Goal: Task Accomplishment & Management: Manage account settings

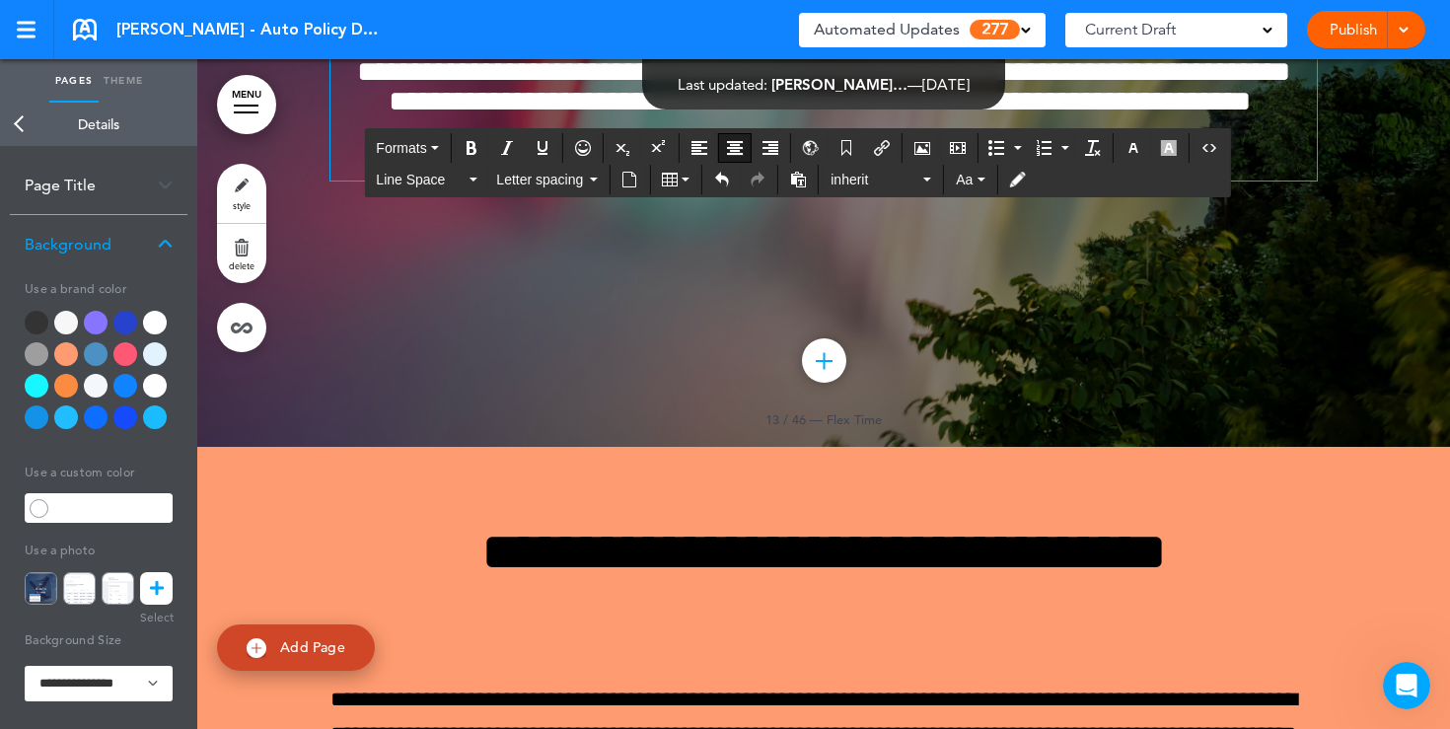
drag, startPoint x: 937, startPoint y: 535, endPoint x: 719, endPoint y: 532, distance: 218.0
click at [719, 180] on p "**********" at bounding box center [823, 163] width 986 height 35
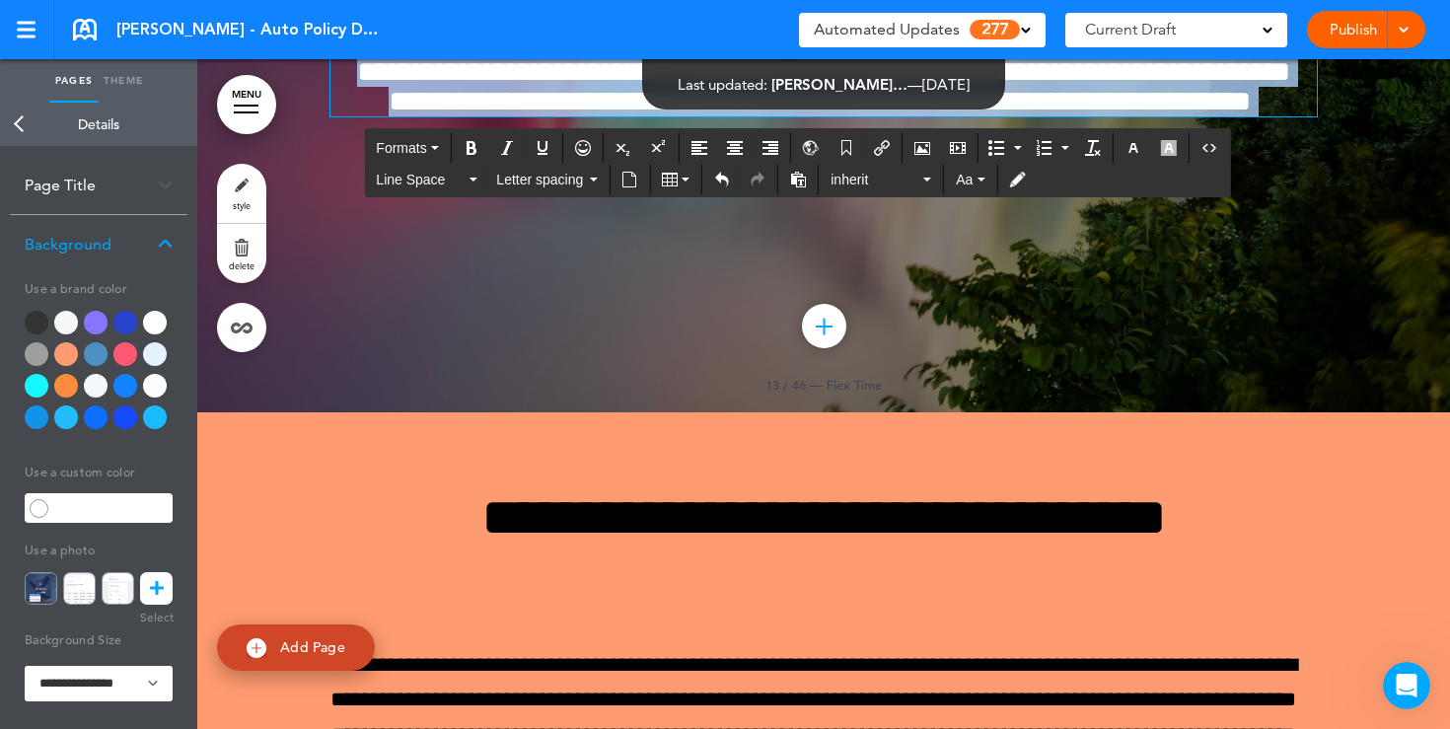
drag, startPoint x: 867, startPoint y: 478, endPoint x: 691, endPoint y: 332, distance: 228.3
click at [691, 116] on div "**********" at bounding box center [823, 35] width 986 height 163
click at [1136, 150] on icon "button" at bounding box center [1133, 148] width 16 height 16
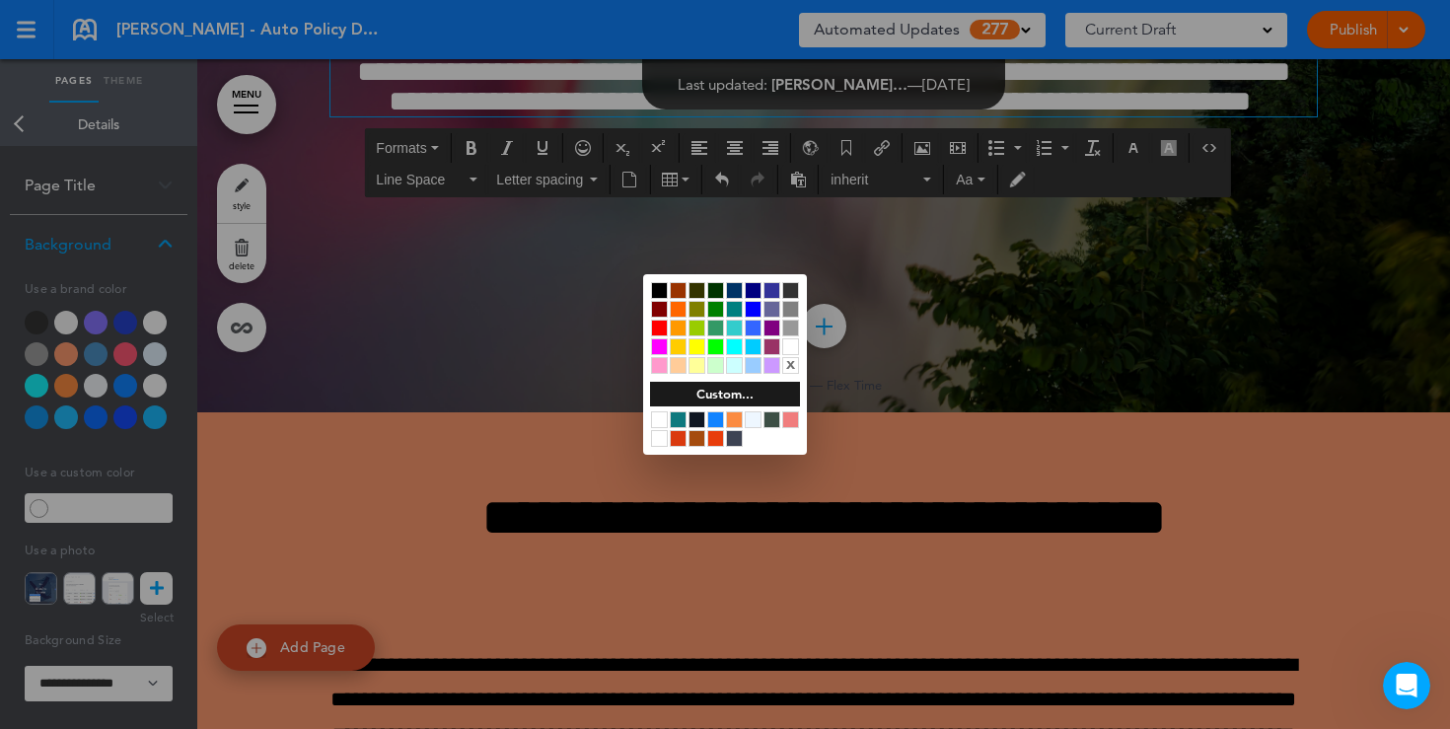
click at [656, 294] on div at bounding box center [659, 290] width 17 height 17
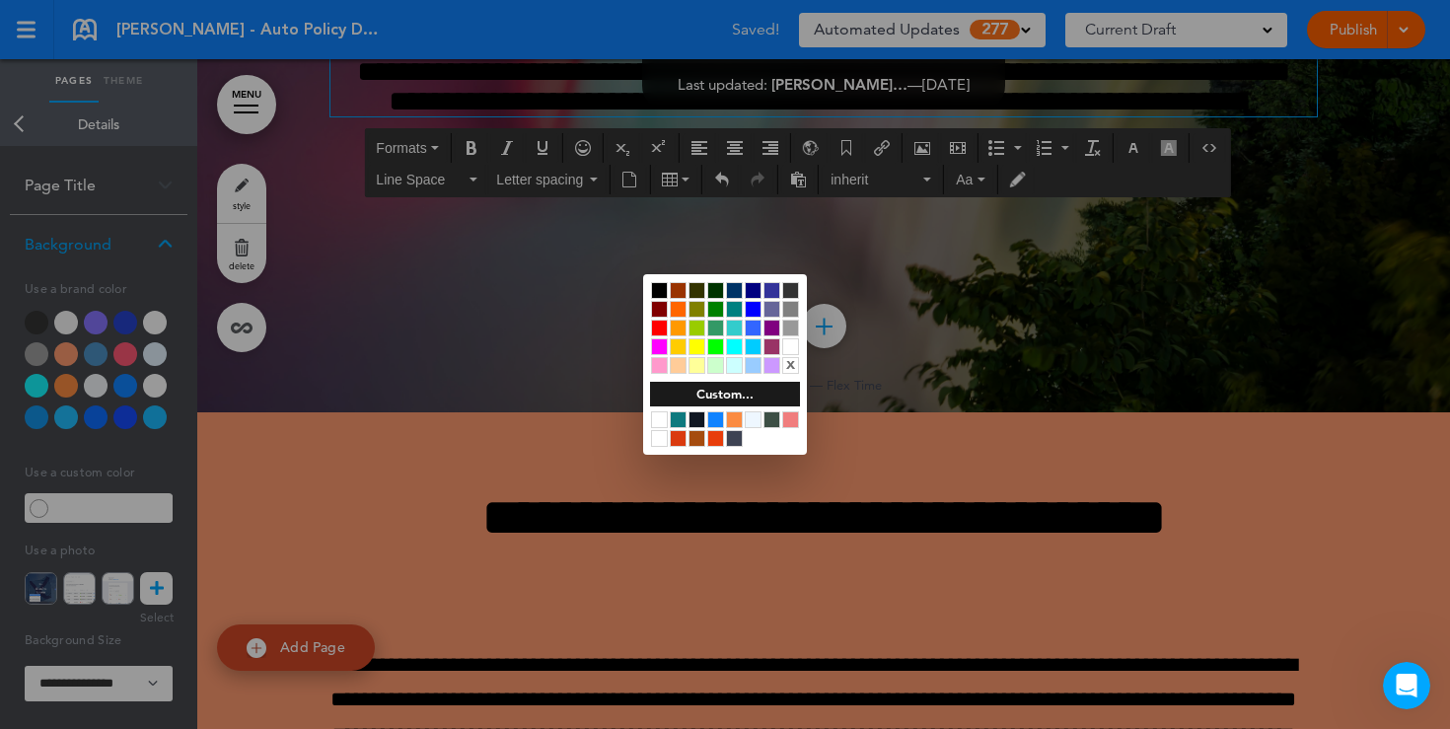
click at [513, 624] on div at bounding box center [725, 364] width 1450 height 729
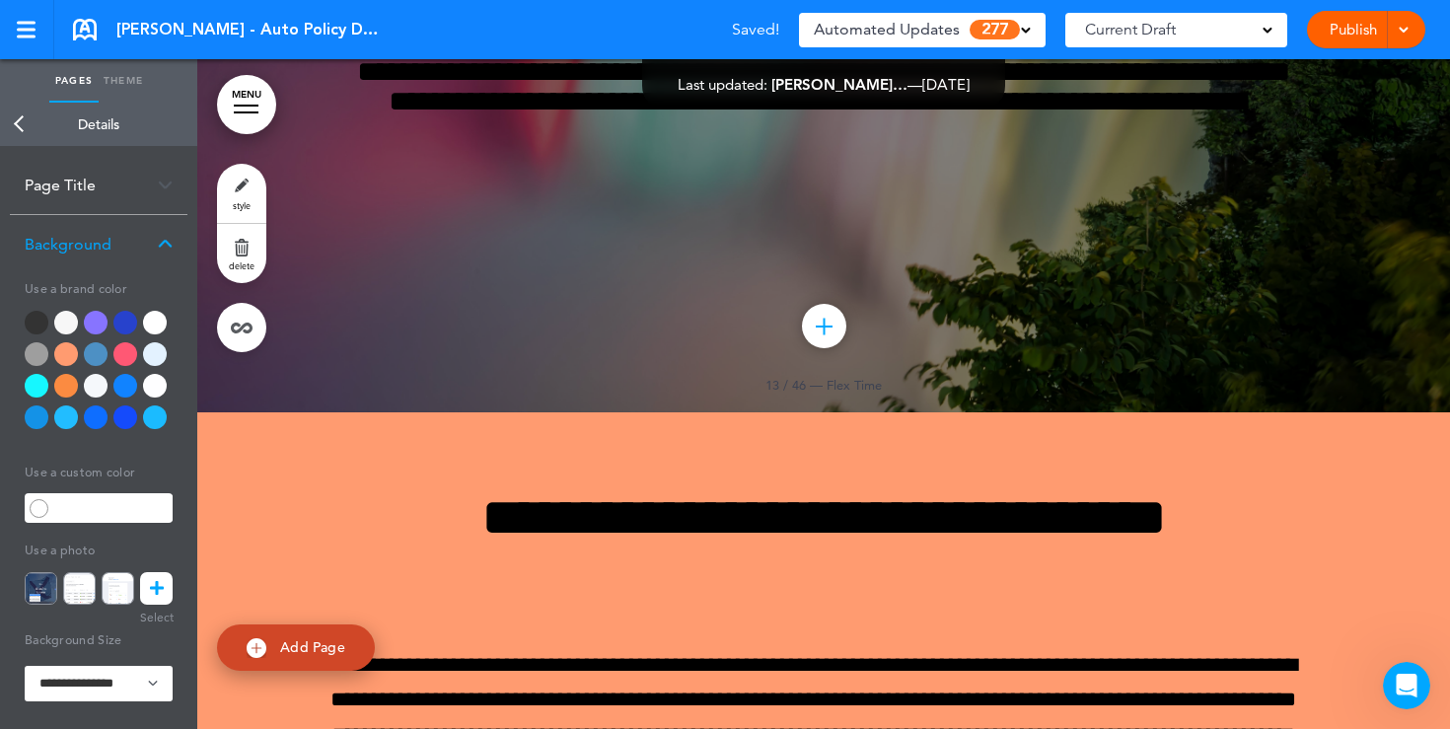
click at [156, 325] on div at bounding box center [155, 323] width 24 height 24
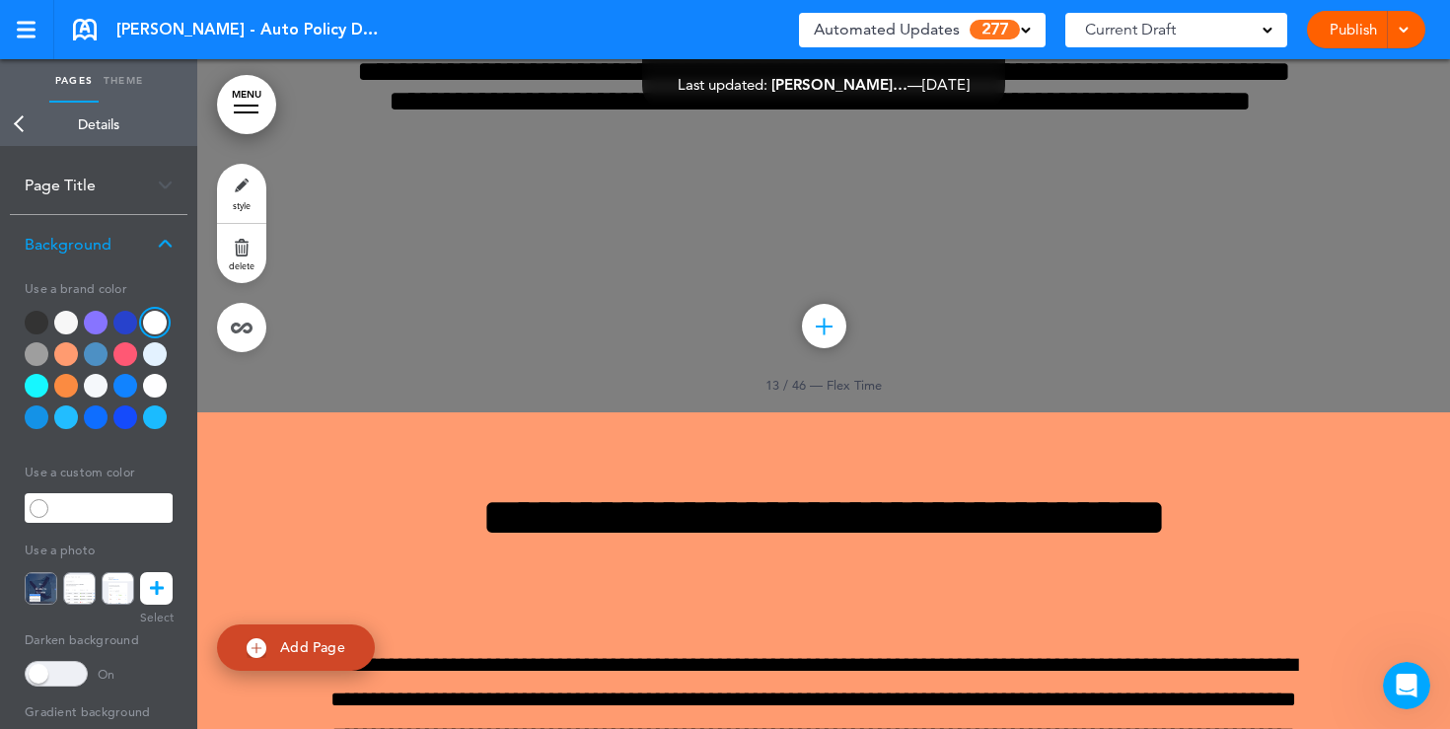
click at [156, 328] on div at bounding box center [155, 323] width 24 height 24
click at [72, 675] on span at bounding box center [56, 674] width 63 height 26
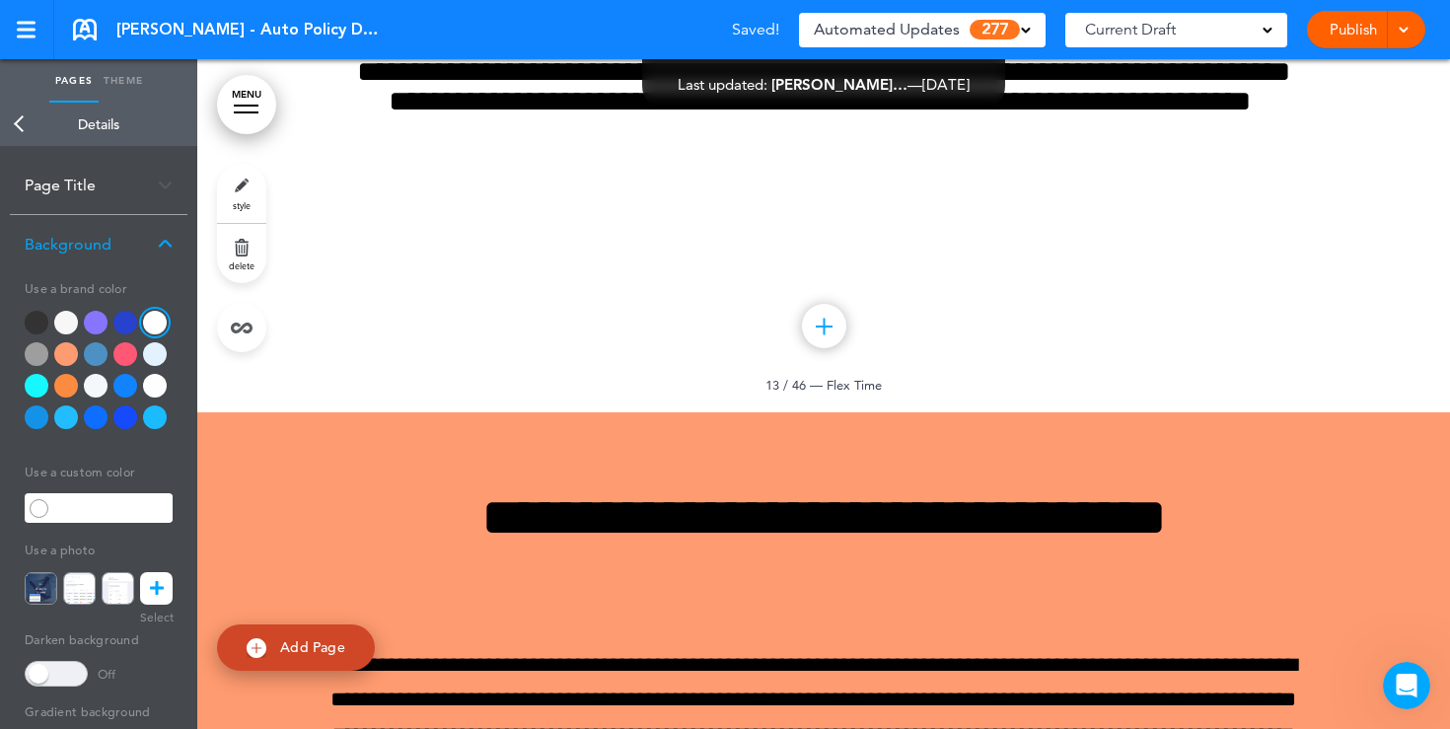
click at [361, 206] on div at bounding box center [823, 57] width 1252 height 710
click at [22, 136] on link "Back" at bounding box center [19, 124] width 39 height 43
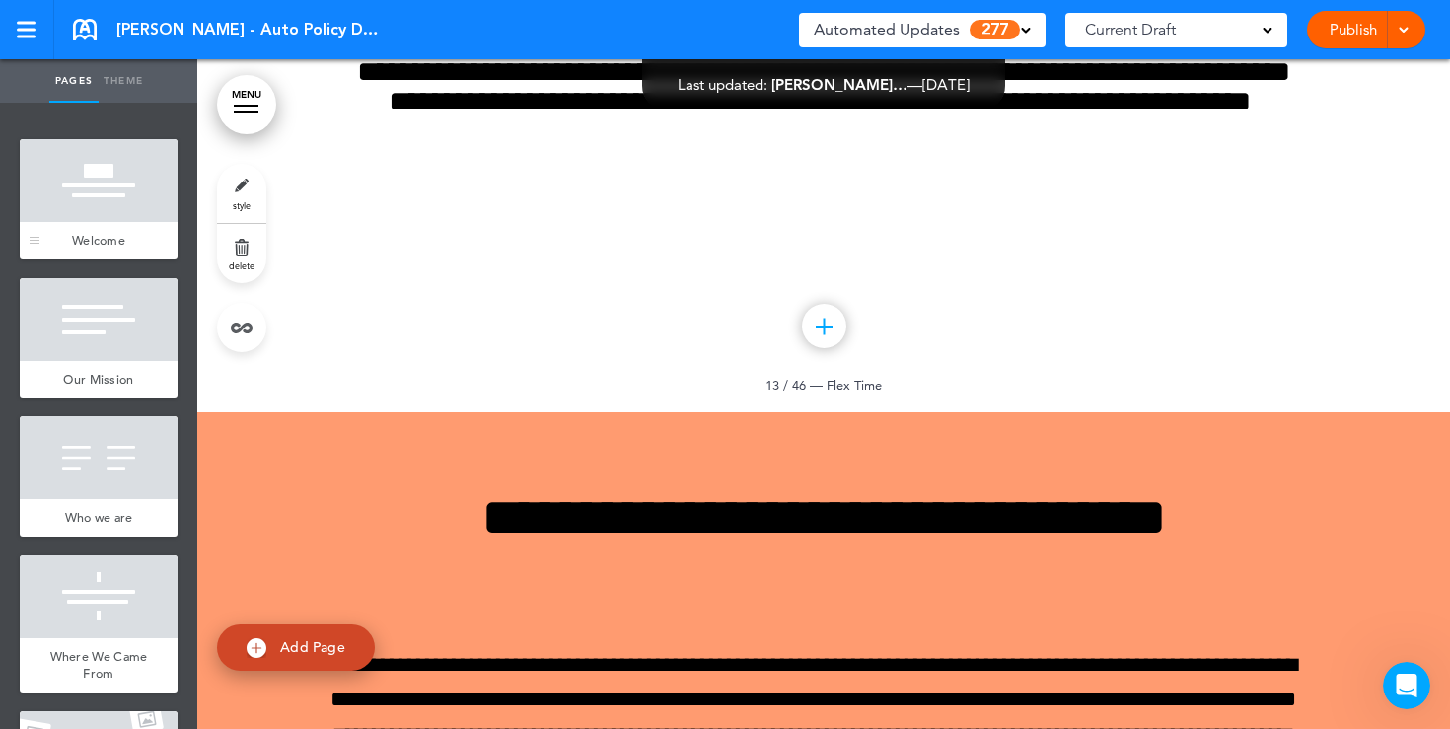
click at [122, 189] on div at bounding box center [99, 180] width 158 height 83
